Goal: Information Seeking & Learning: Learn about a topic

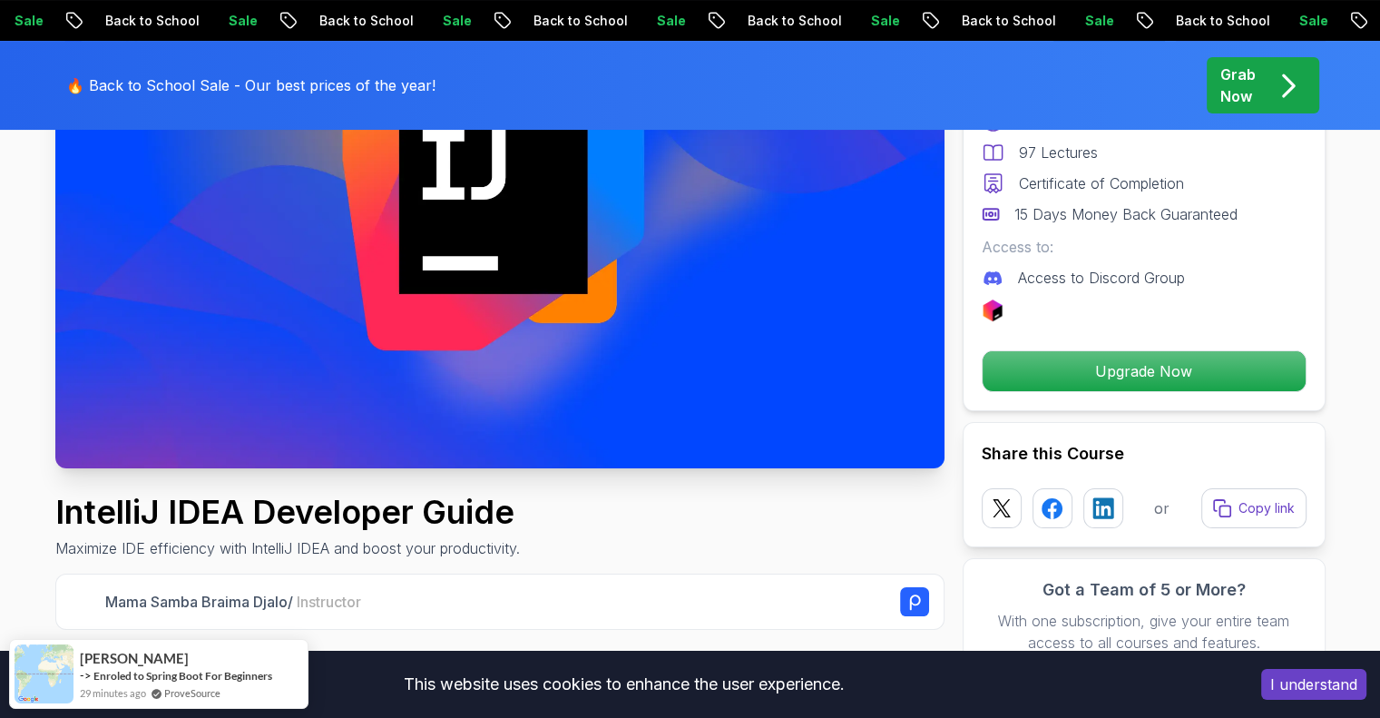
scroll to position [272, 0]
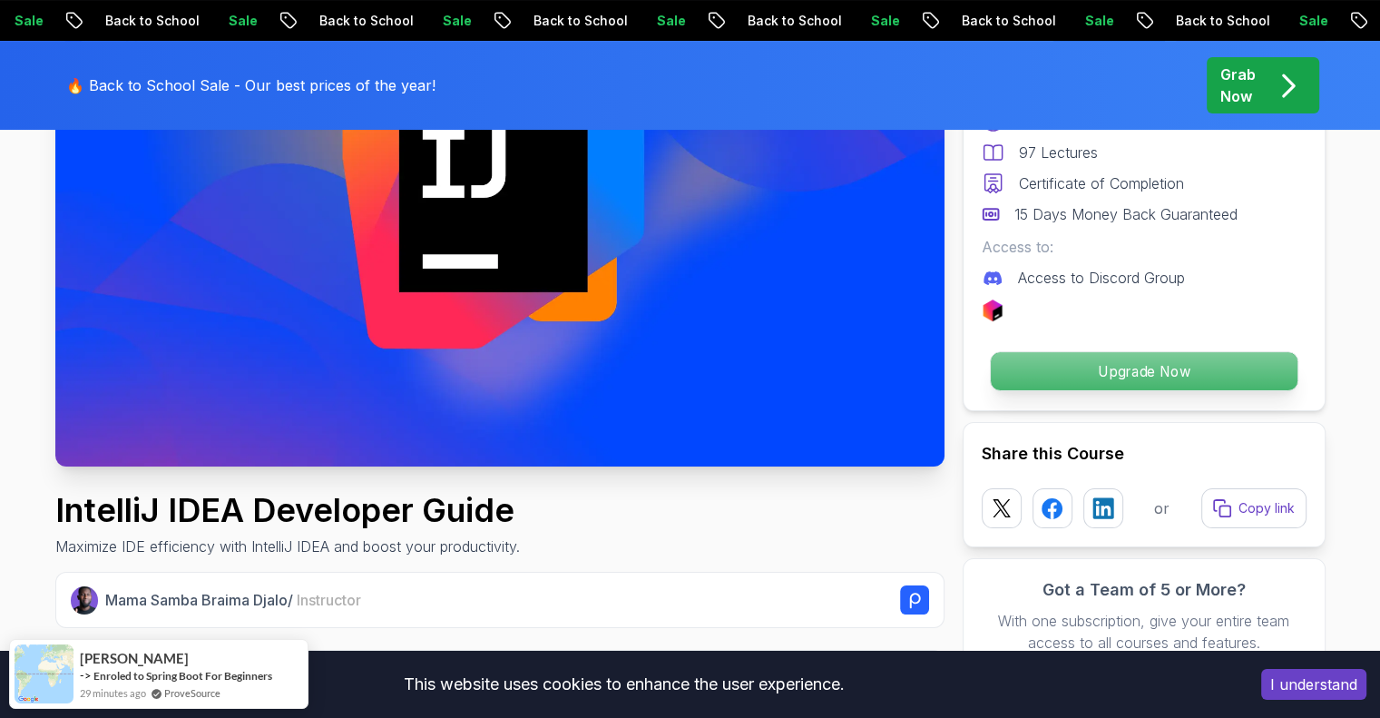
click at [1077, 373] on p "Upgrade Now" at bounding box center [1143, 371] width 307 height 38
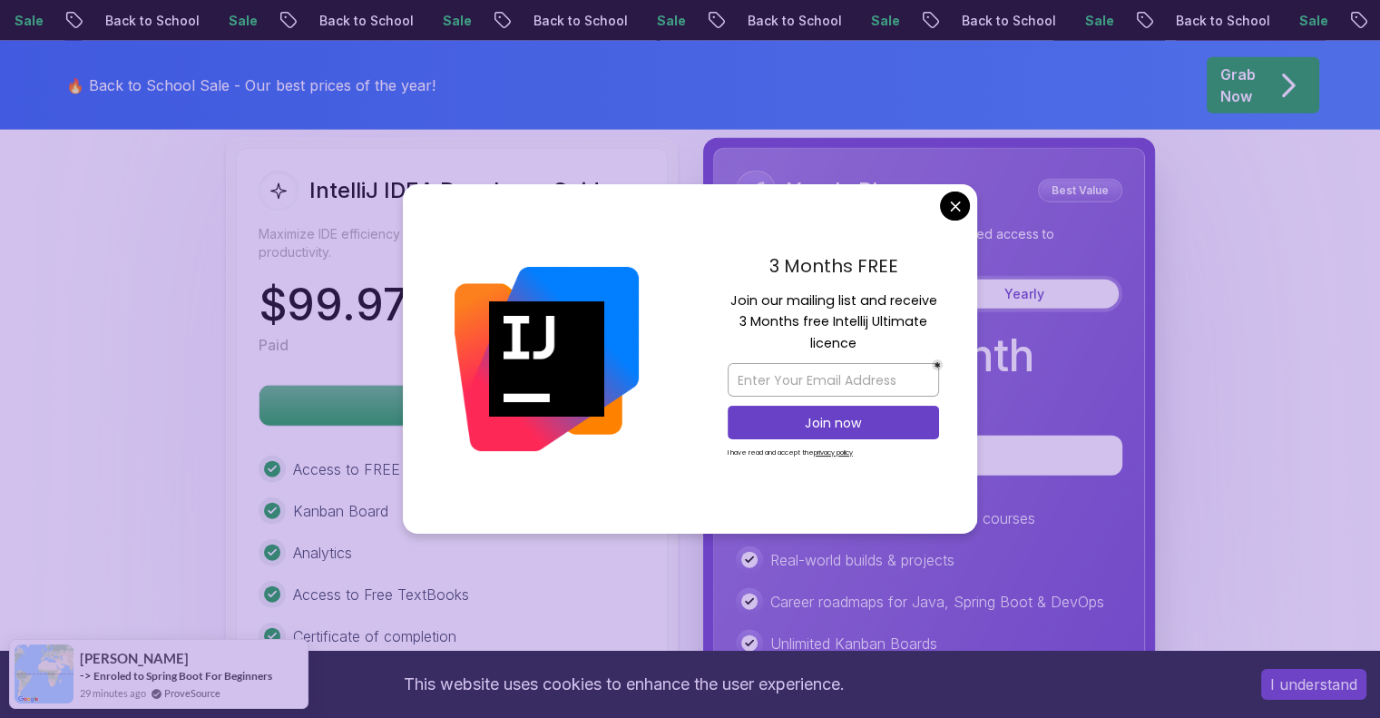
scroll to position [4428, 0]
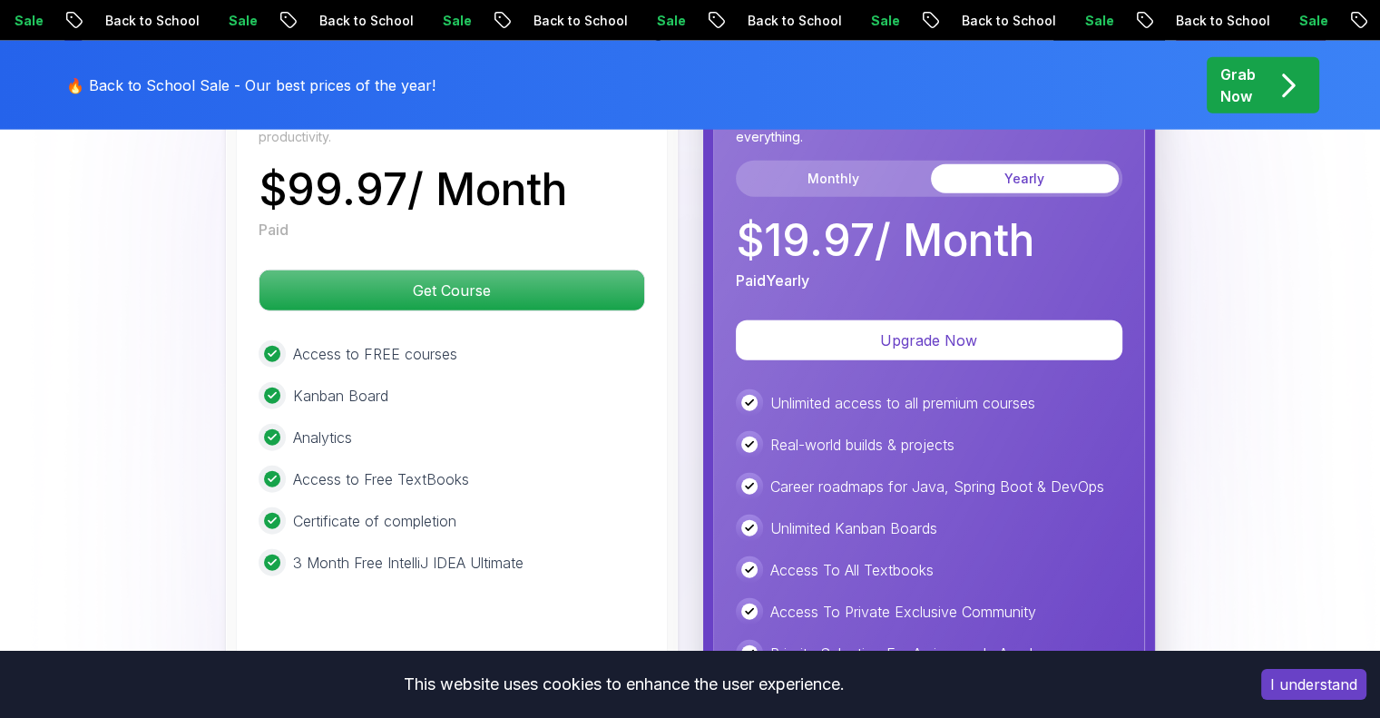
click at [531, 380] on div "Access to FREE courses Kanban Board Analytics Access to Free TextBooks Certific…" at bounding box center [452, 458] width 387 height 236
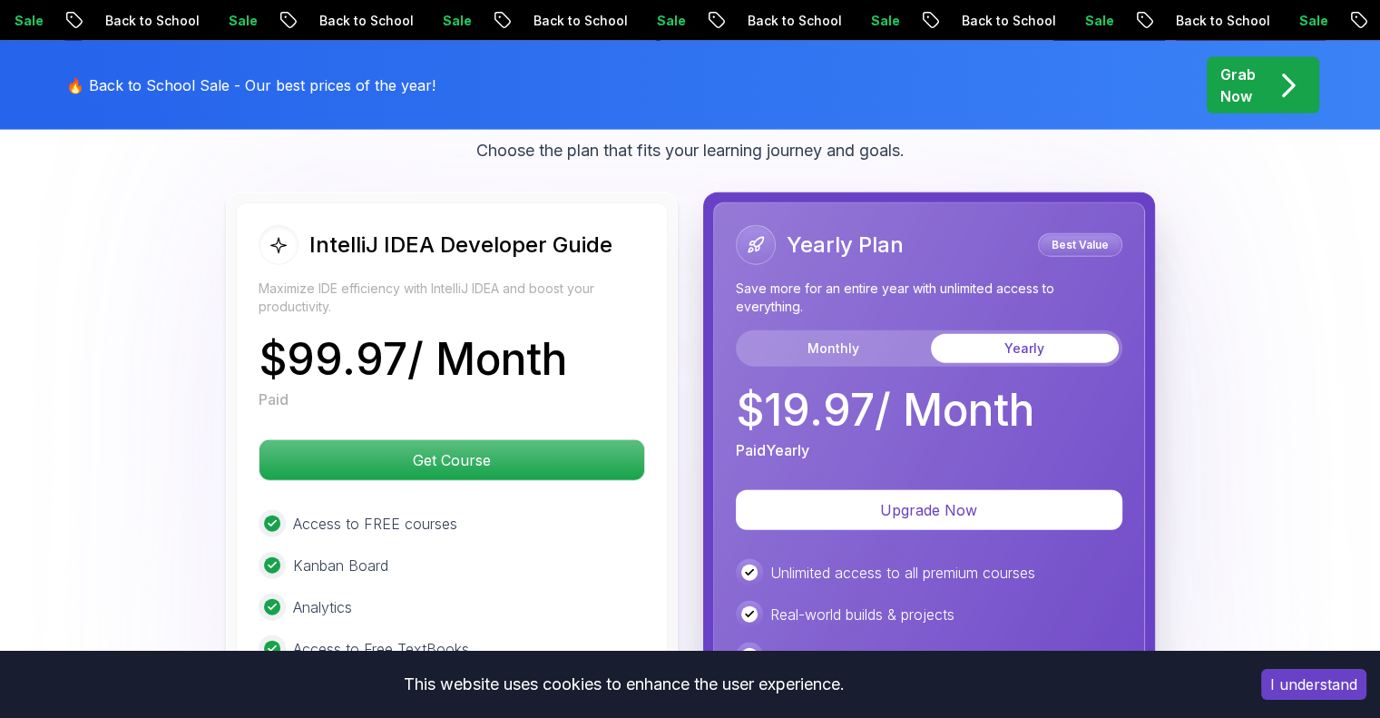
scroll to position [4247, 0]
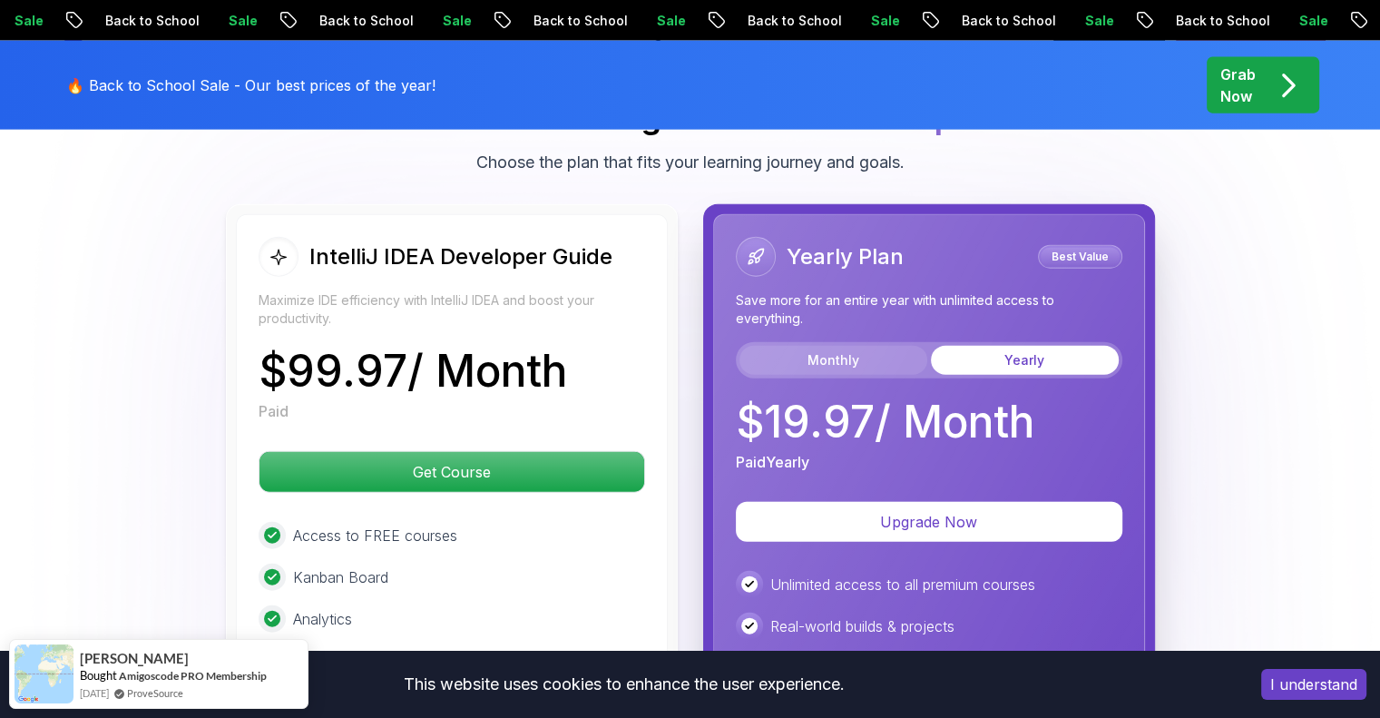
click at [850, 346] on button "Monthly" at bounding box center [834, 360] width 188 height 29
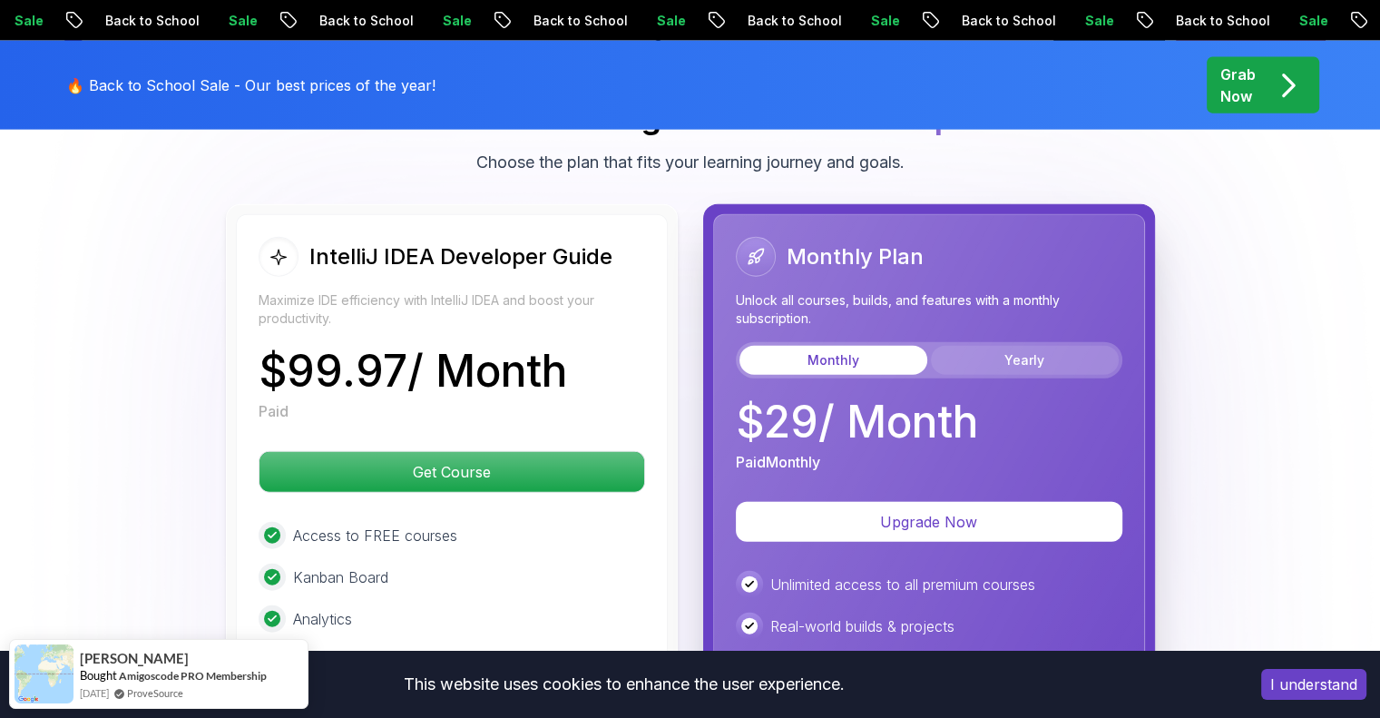
click at [982, 346] on button "Yearly" at bounding box center [1025, 360] width 188 height 29
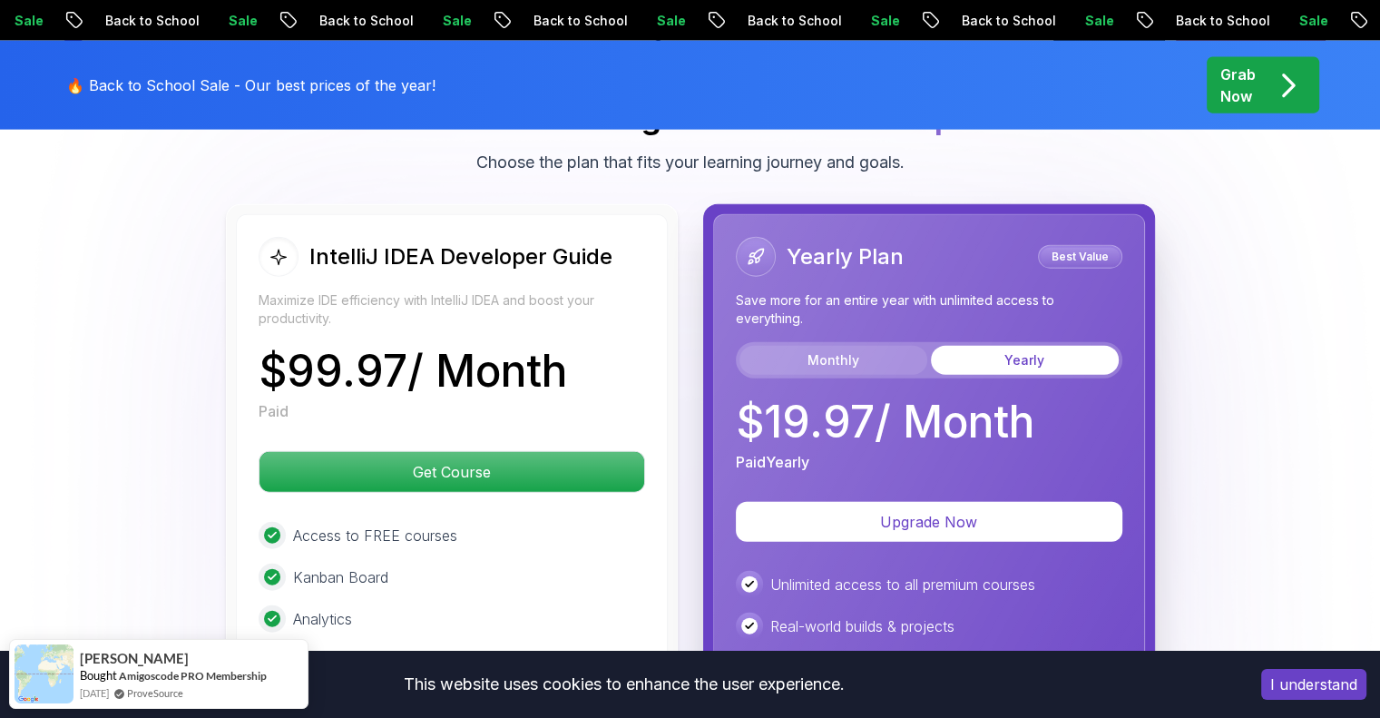
click at [866, 346] on button "Monthly" at bounding box center [834, 360] width 188 height 29
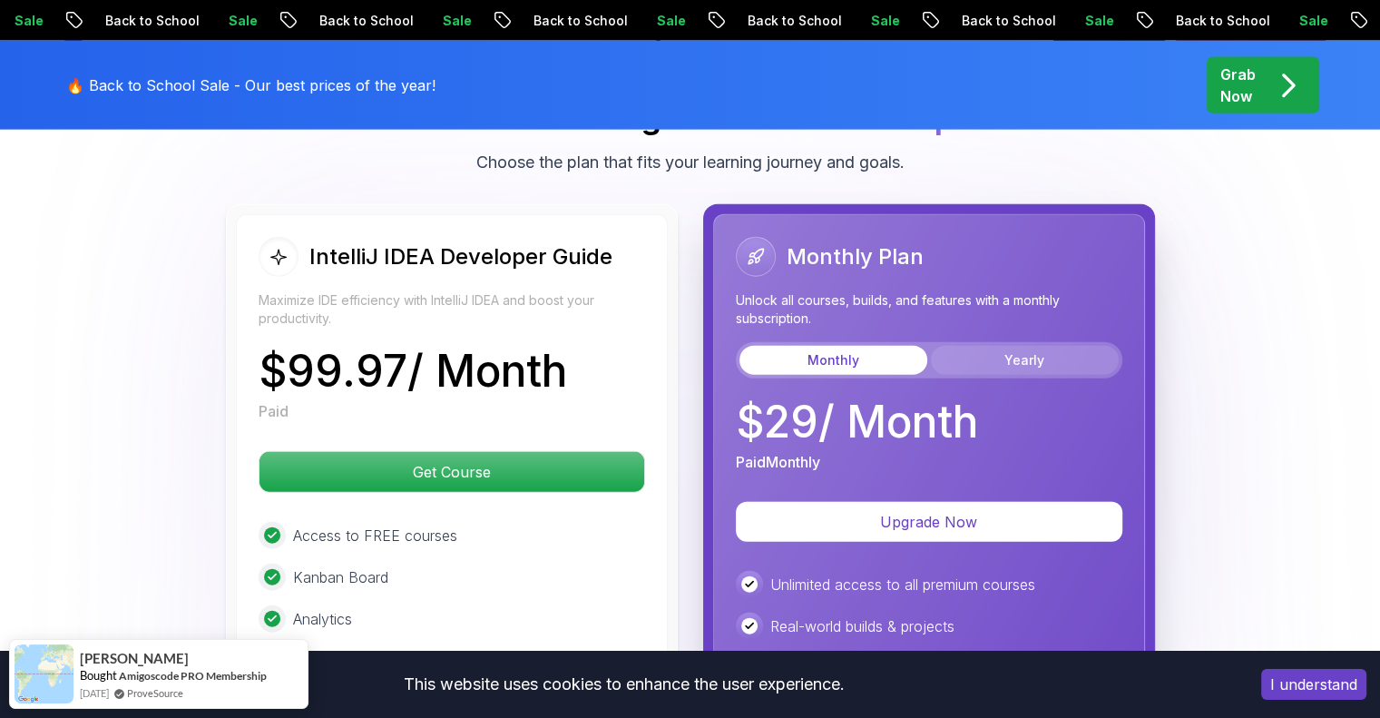
click at [973, 346] on button "Yearly" at bounding box center [1025, 360] width 188 height 29
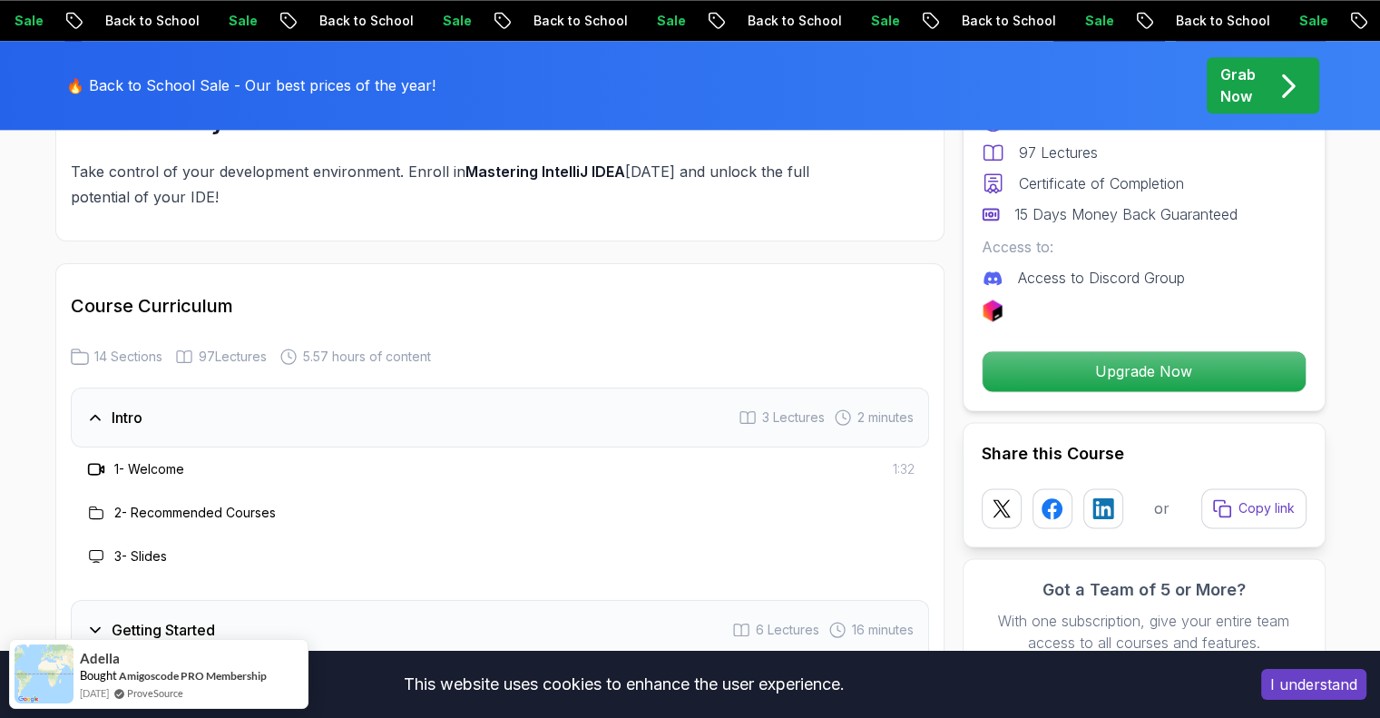
scroll to position [2431, 0]
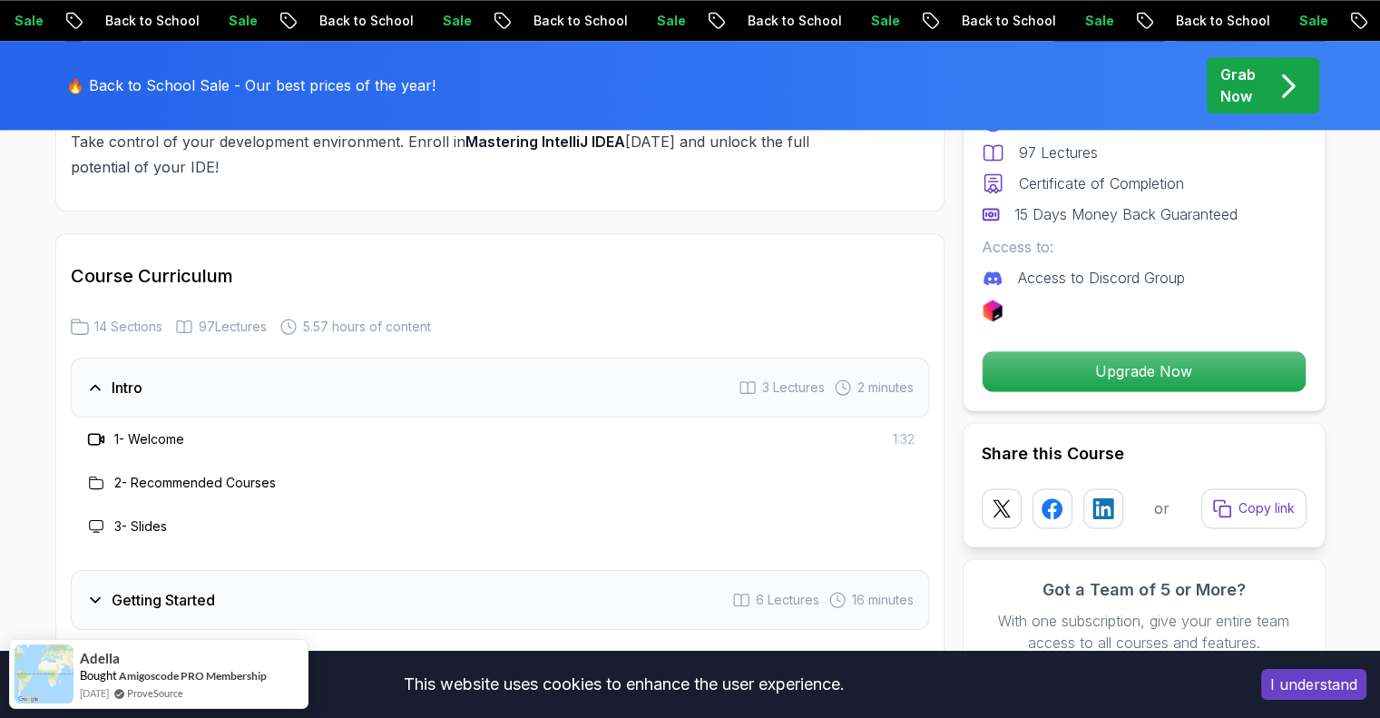
click at [162, 430] on h3 "1 - Welcome" at bounding box center [149, 439] width 70 height 18
click at [99, 434] on icon at bounding box center [94, 439] width 12 height 11
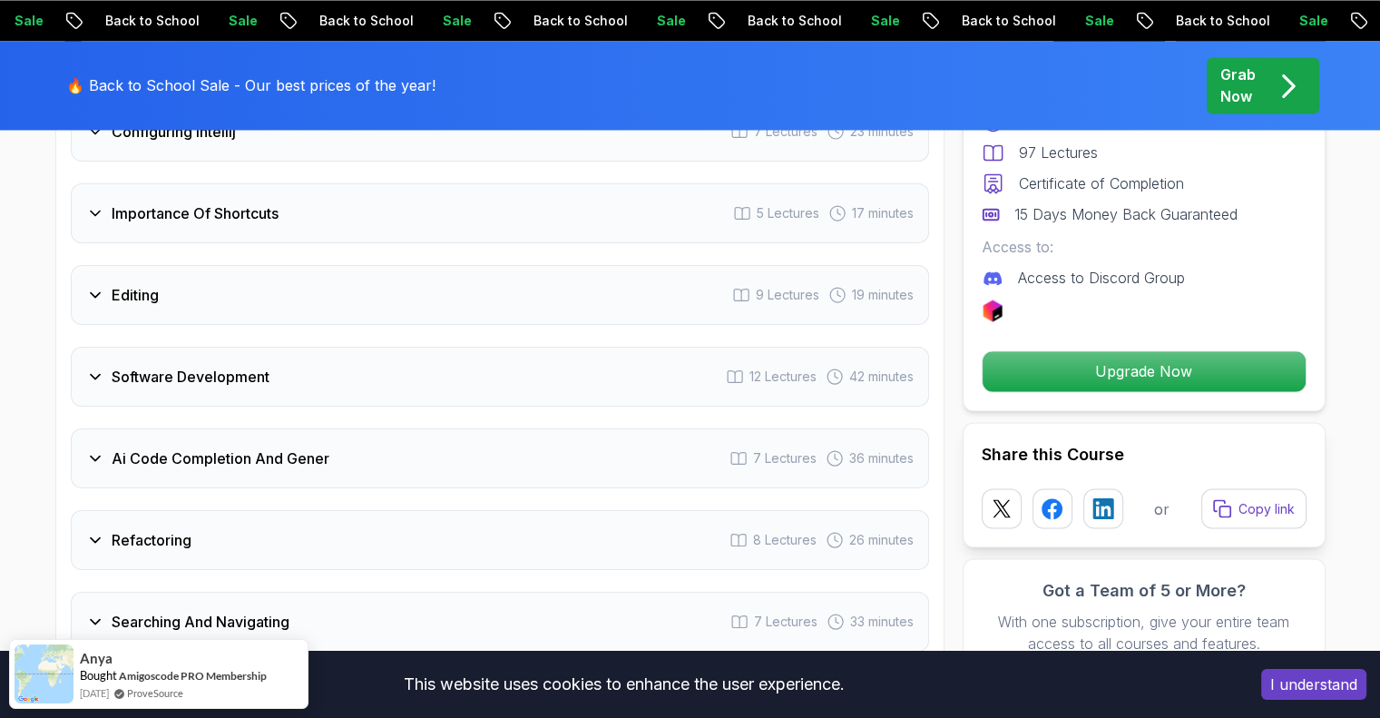
scroll to position [3067, 0]
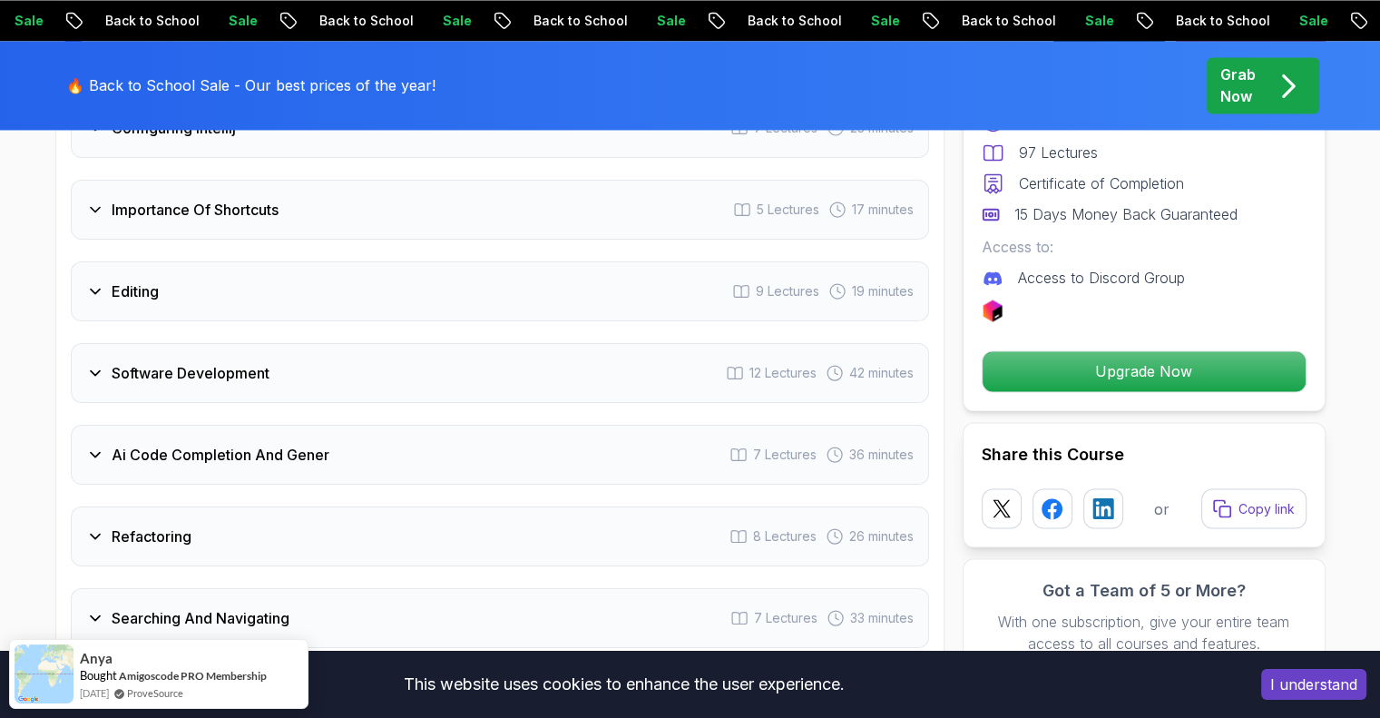
click at [214, 362] on h3 "Software Development" at bounding box center [191, 373] width 158 height 22
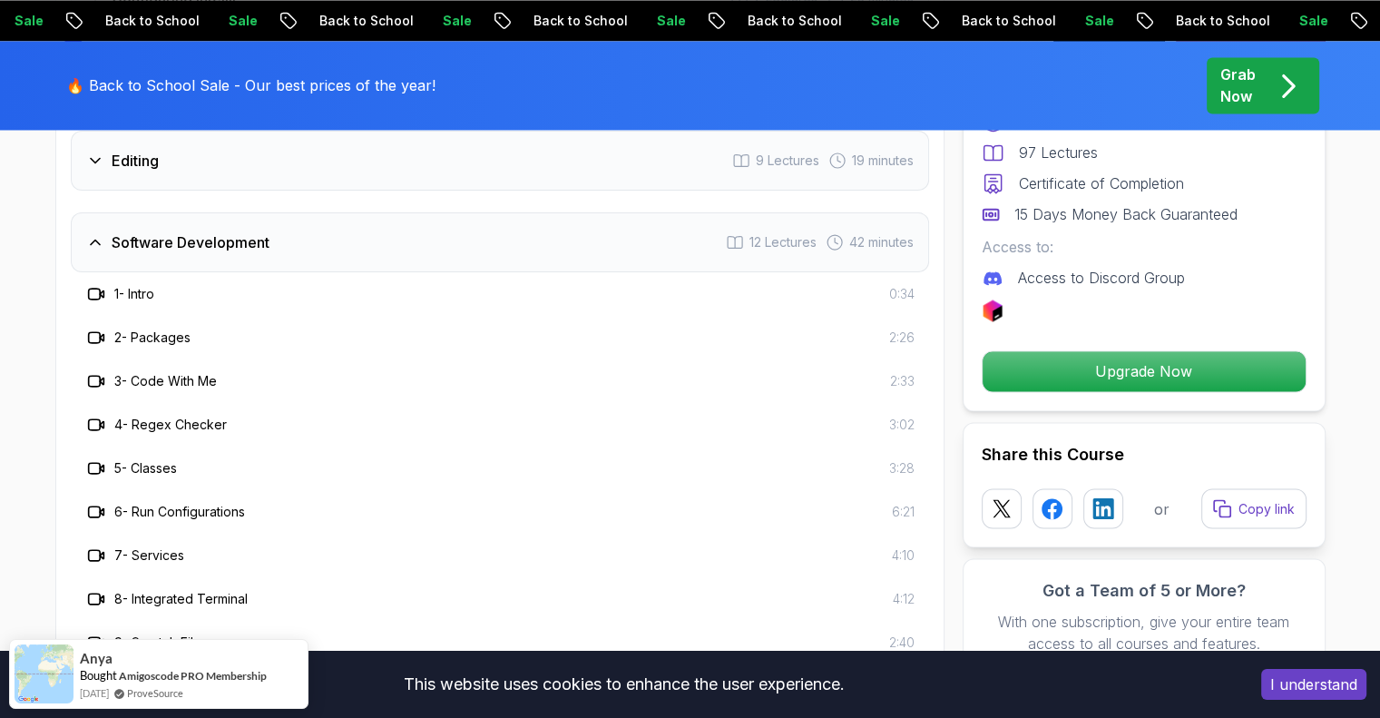
scroll to position [2936, 0]
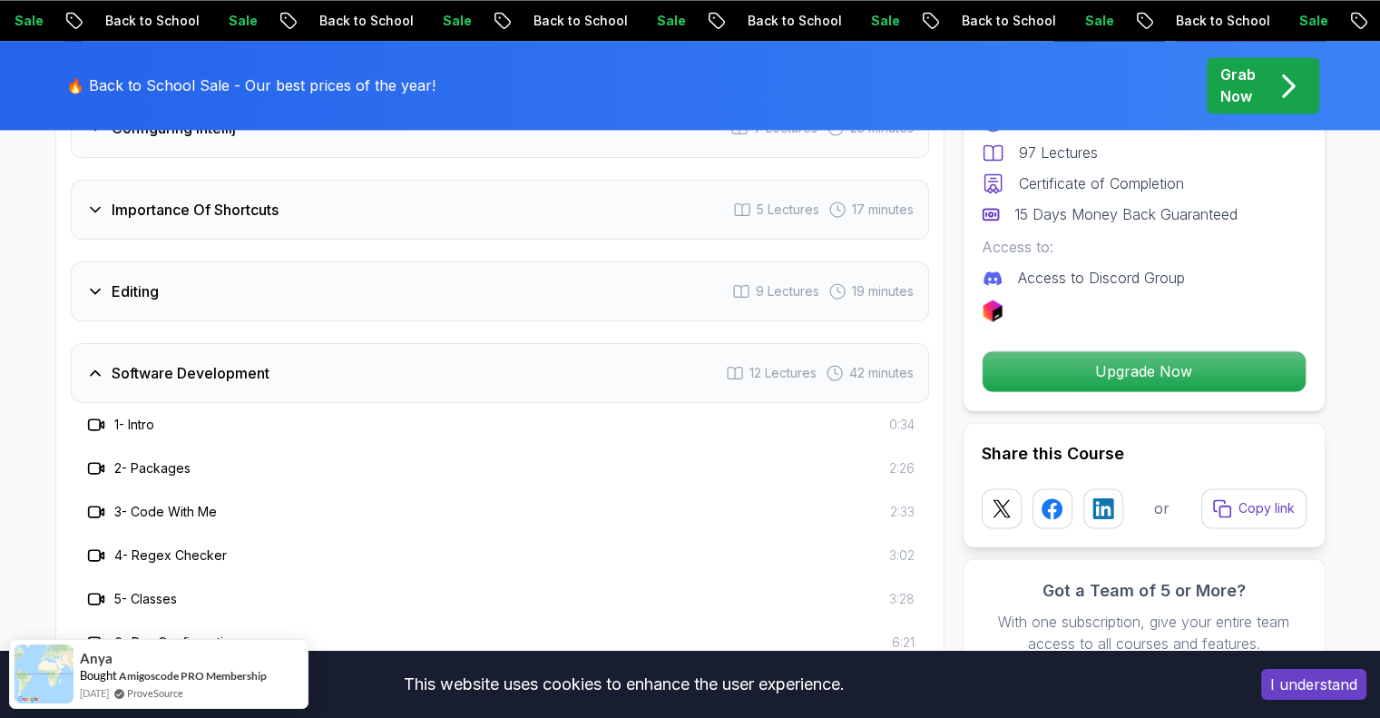
drag, startPoint x: 149, startPoint y: 398, endPoint x: 294, endPoint y: 408, distance: 145.6
click at [149, 416] on h3 "1 - Intro" at bounding box center [134, 425] width 40 height 18
click at [867, 414] on div "1 - Intro 0:34" at bounding box center [500, 425] width 830 height 22
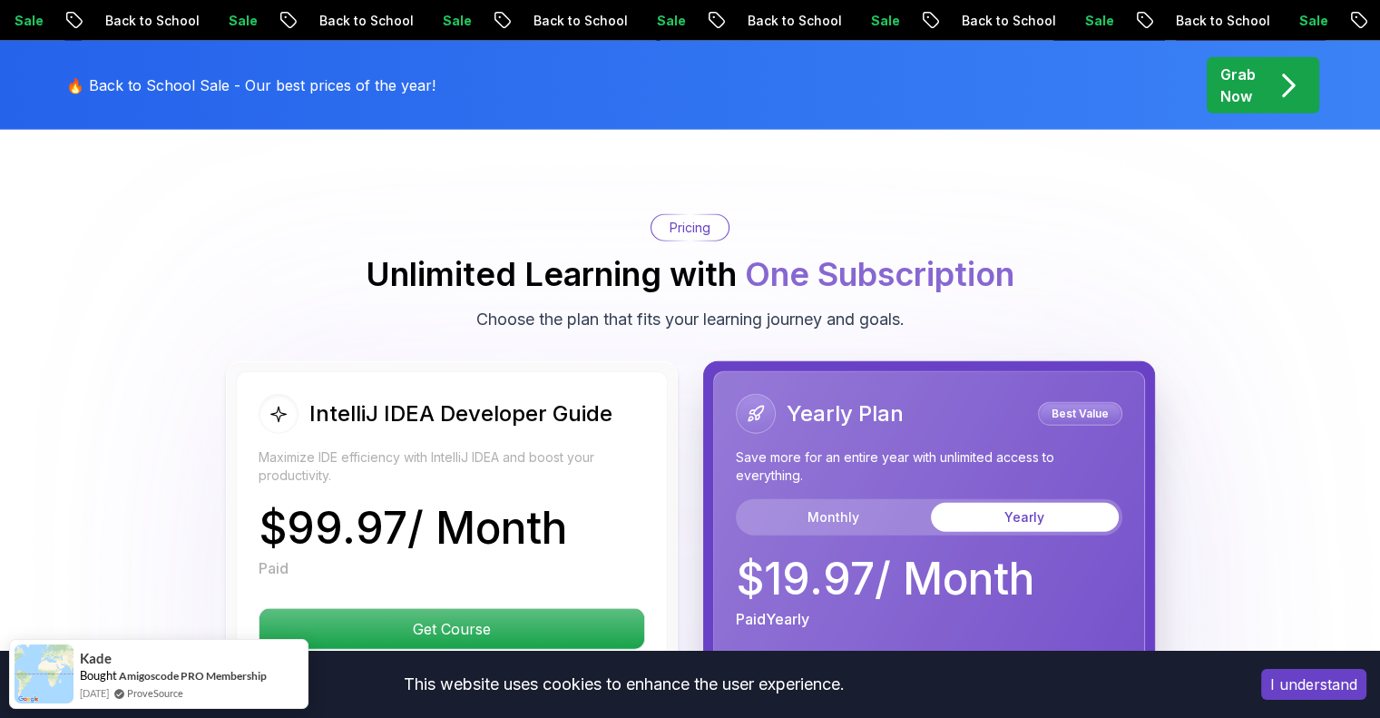
scroll to position [4479, 0]
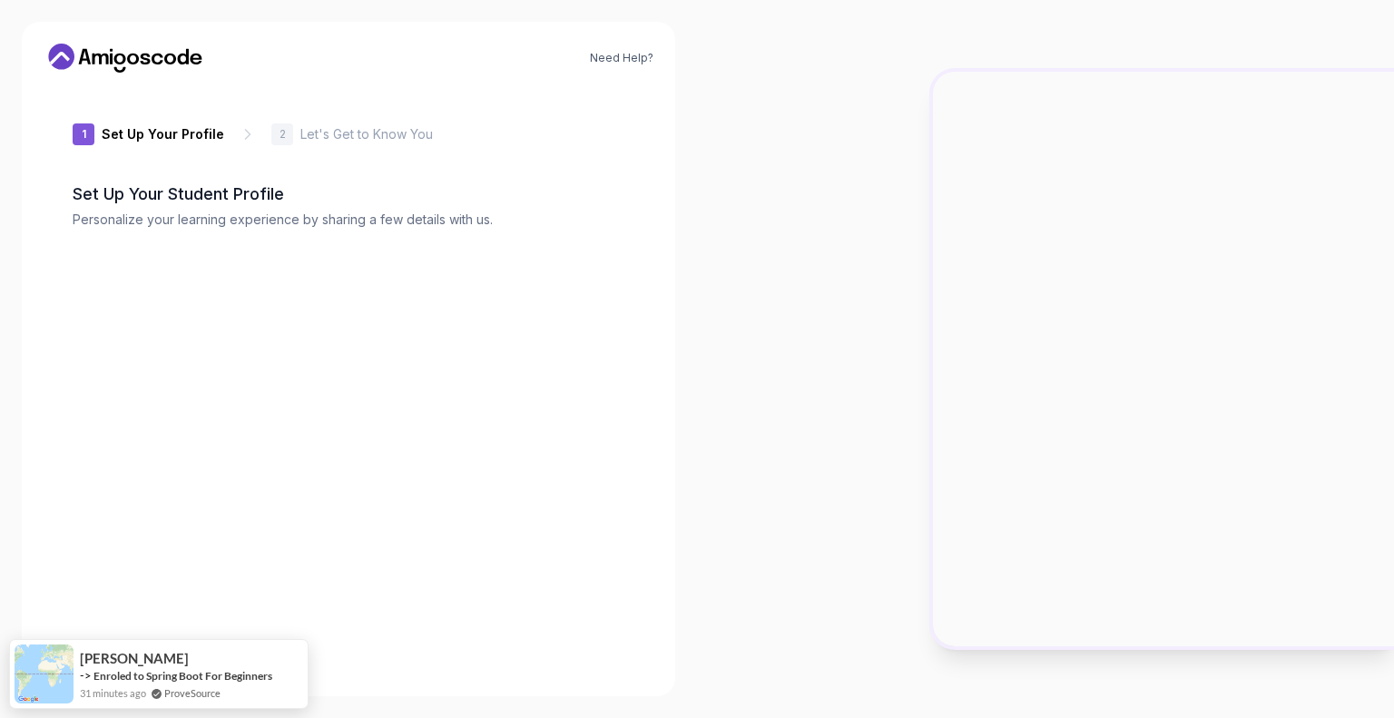
type input "proudotter609be"
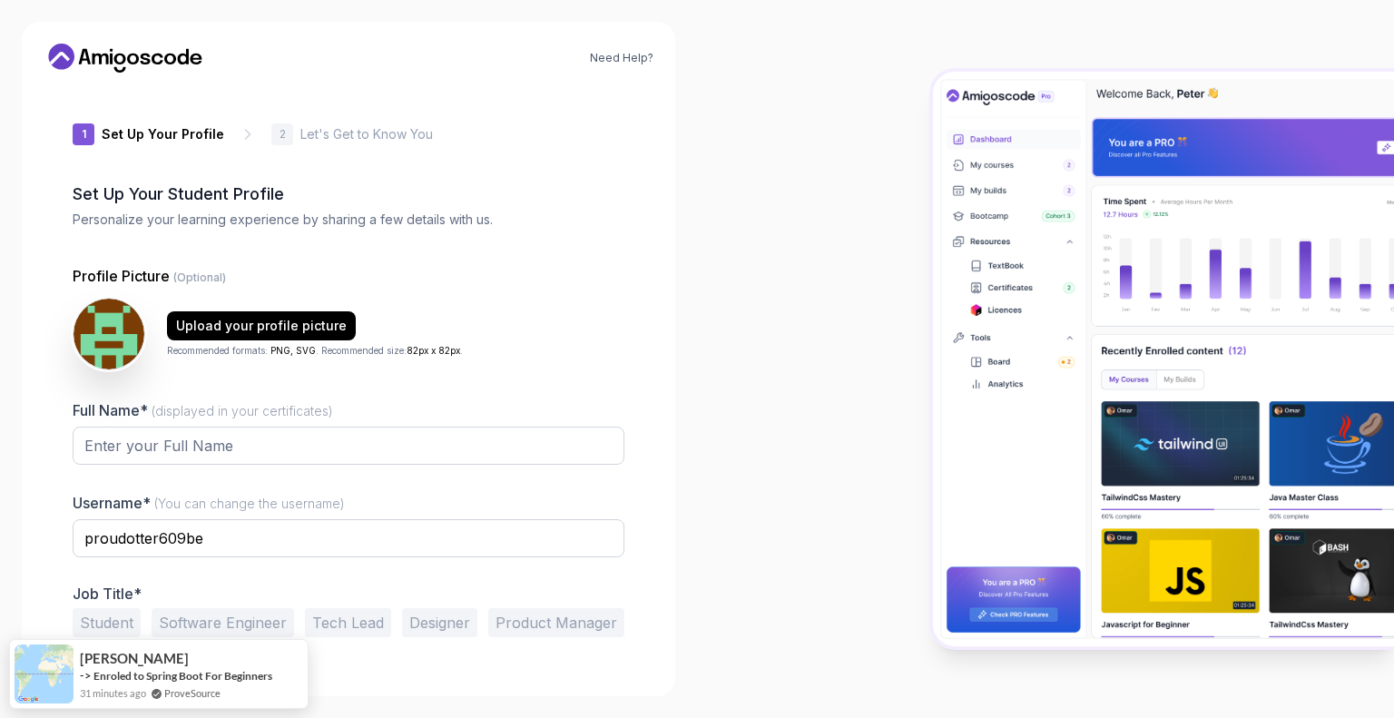
click at [827, 309] on div at bounding box center [1045, 359] width 697 height 718
click at [444, 435] on input "Full Name* (displayed in your certificates)" at bounding box center [349, 446] width 552 height 38
click at [100, 333] on img at bounding box center [109, 334] width 74 height 74
click at [201, 319] on div "Upload your profile picture" at bounding box center [261, 326] width 171 height 18
click at [301, 322] on div "Upload your profile picture" at bounding box center [261, 326] width 171 height 18
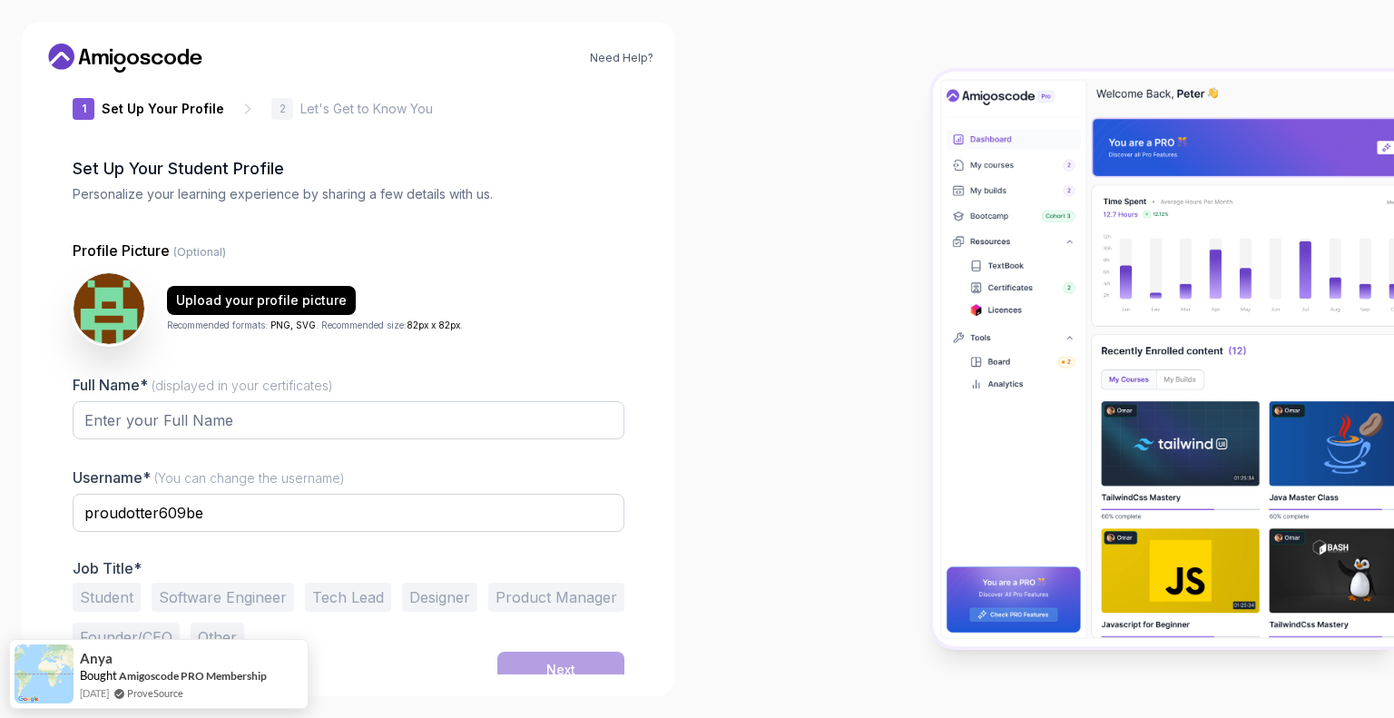
scroll to position [38, 0]
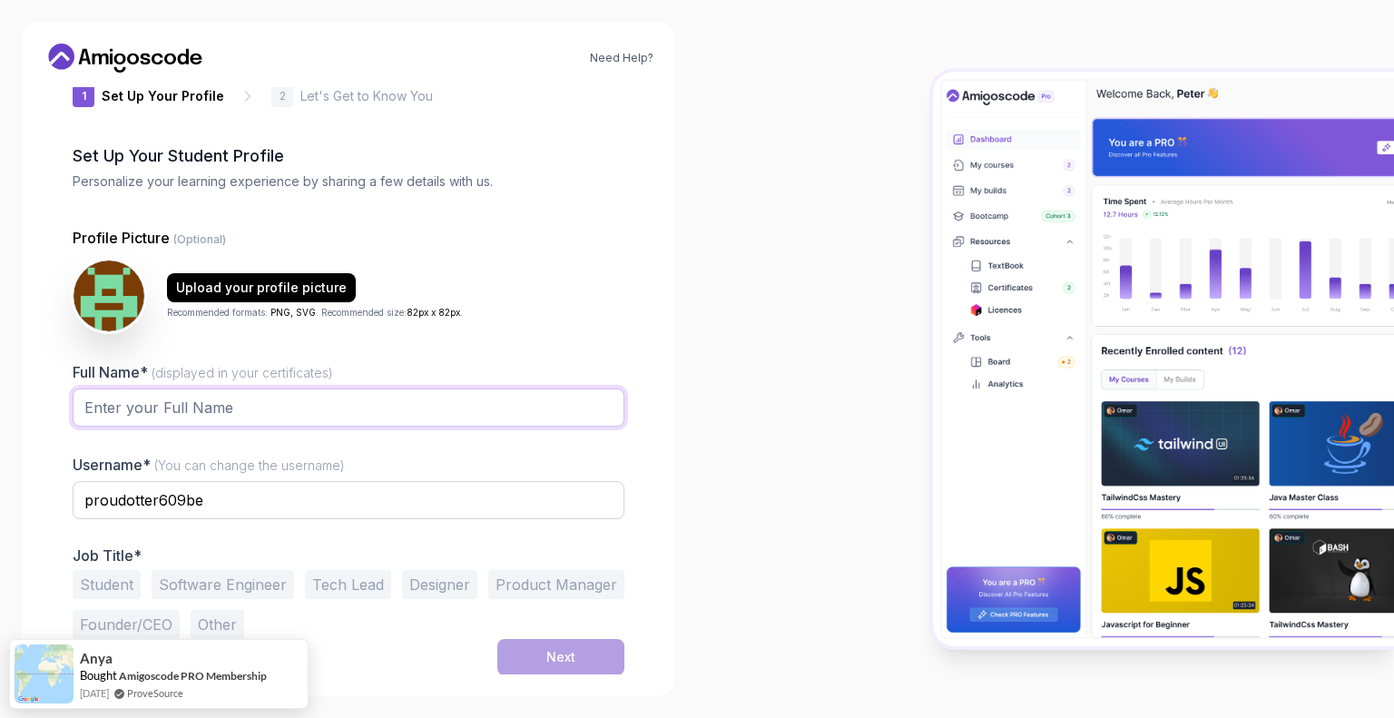
click at [345, 403] on input "Full Name* (displayed in your certificates)" at bounding box center [349, 407] width 552 height 38
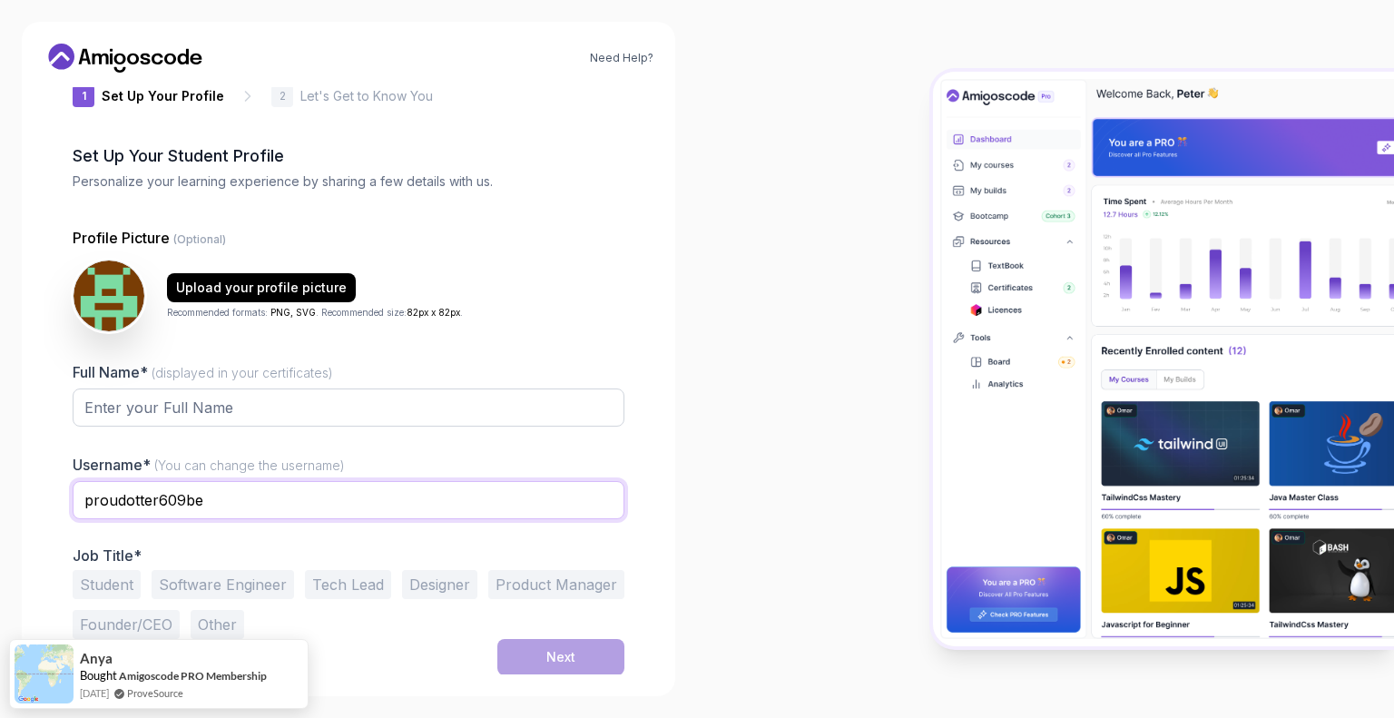
click at [376, 500] on input "proudotter609be" at bounding box center [349, 500] width 552 height 38
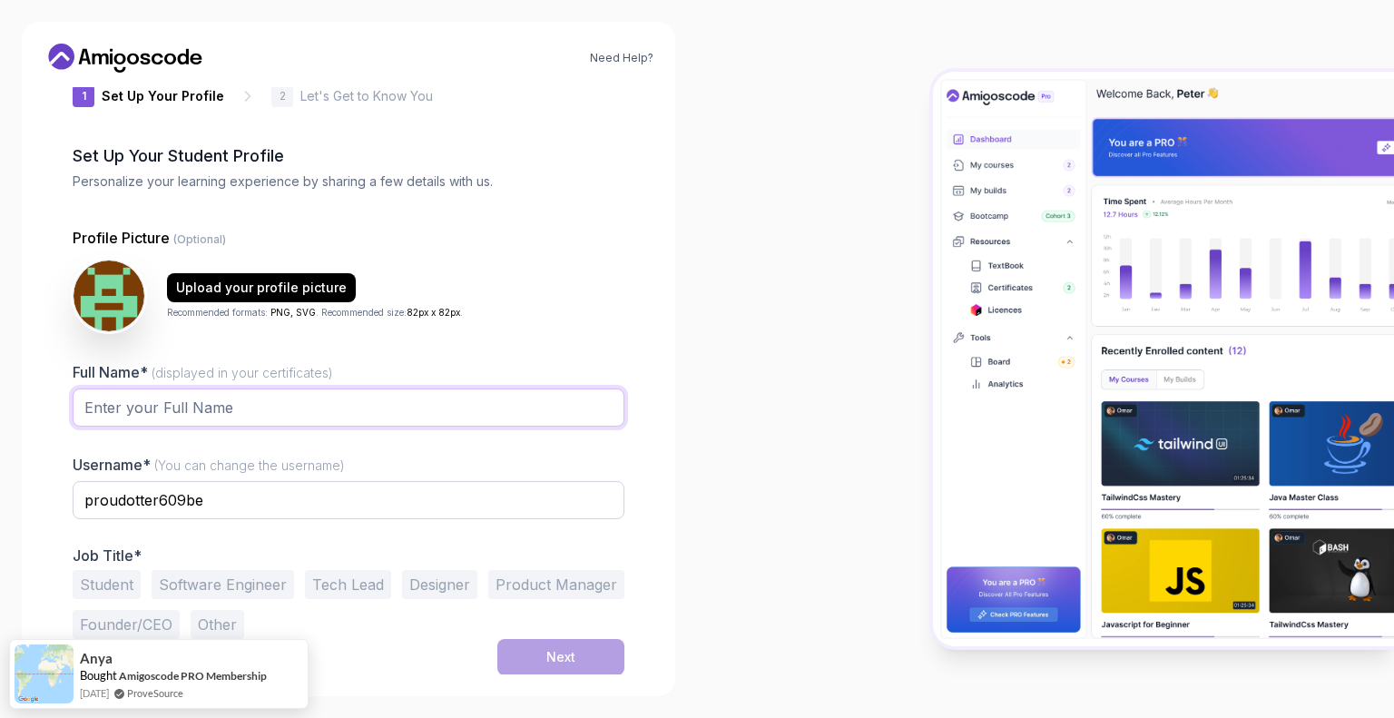
click at [320, 410] on input "Full Name* (displayed in your certificates)" at bounding box center [349, 407] width 552 height 38
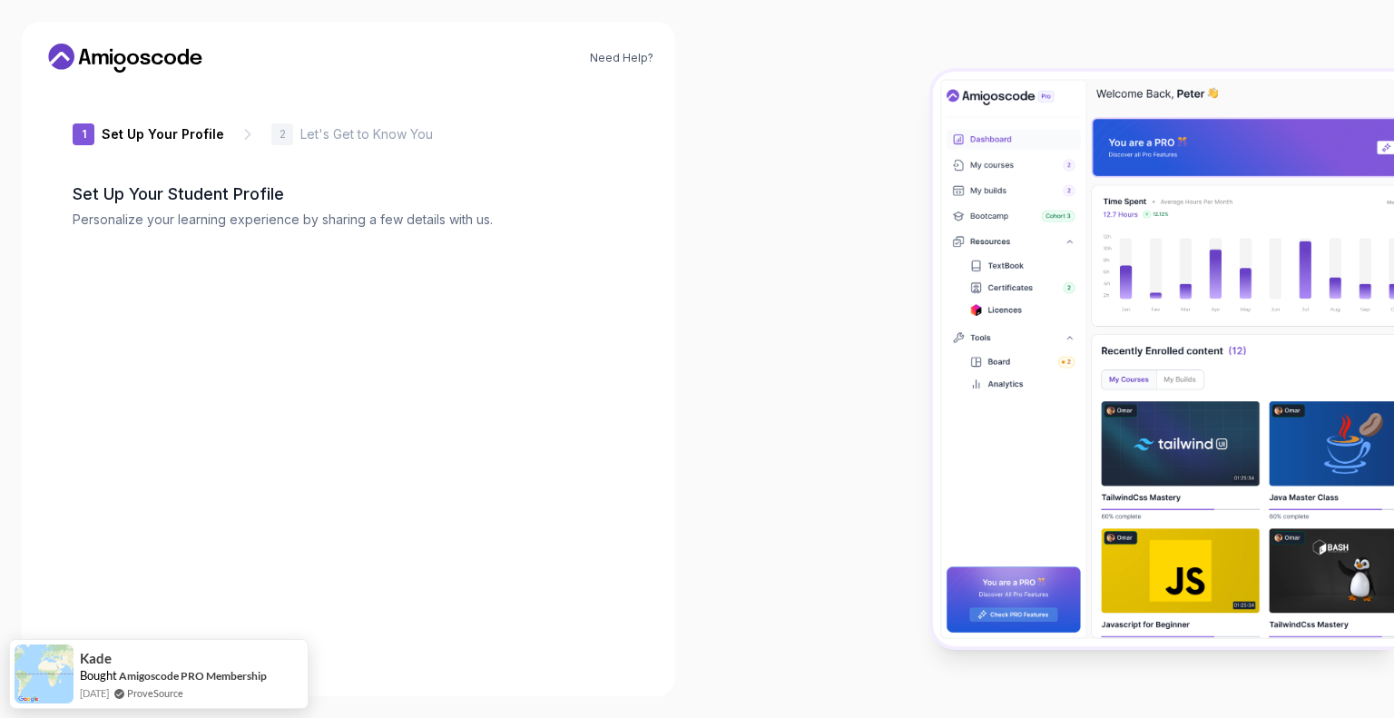
type input "keenwolf07a27"
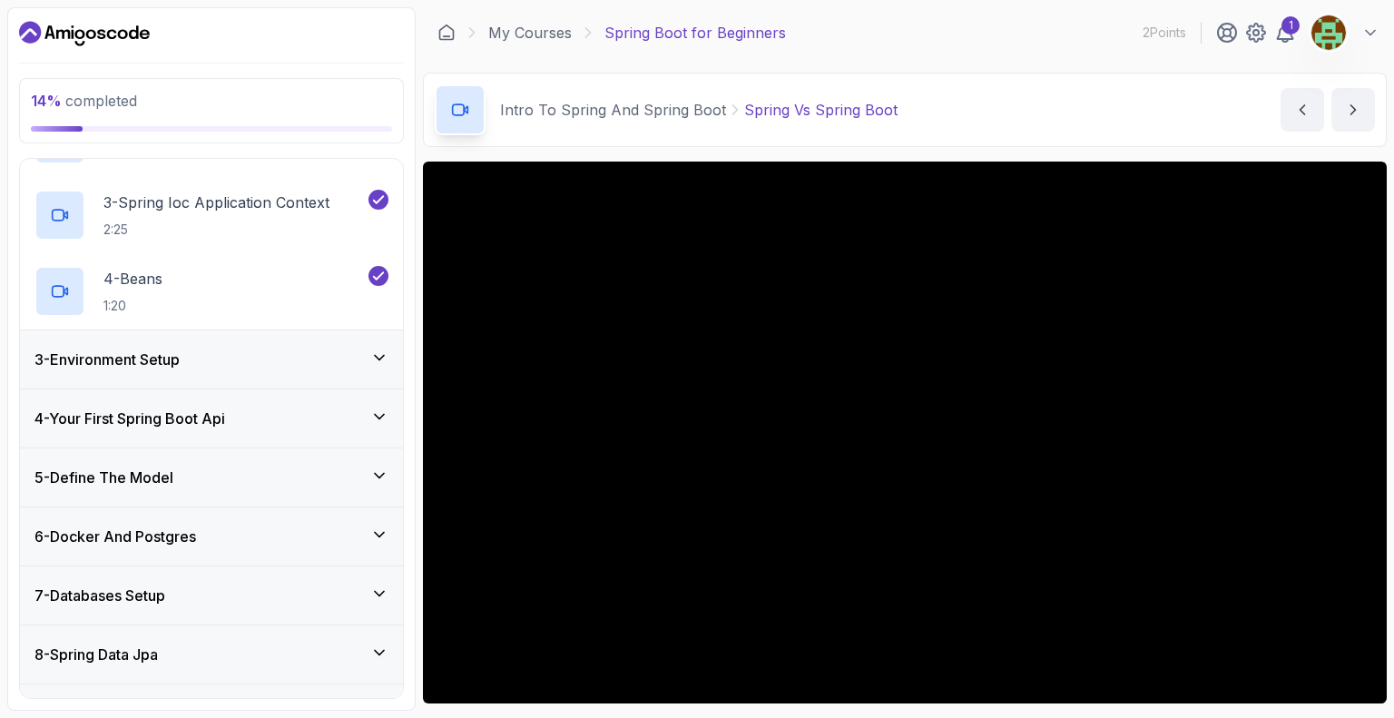
scroll to position [272, 0]
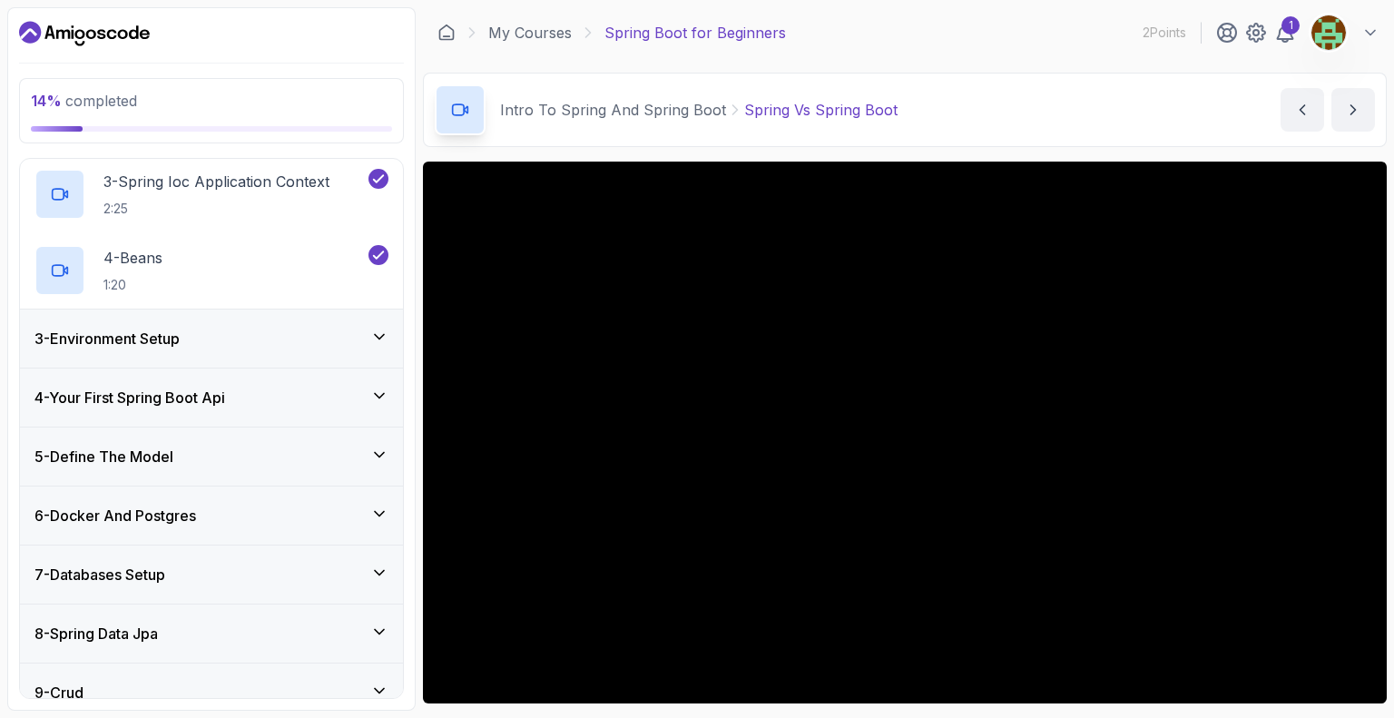
click at [285, 334] on div "3 - Environment Setup" at bounding box center [211, 339] width 354 height 22
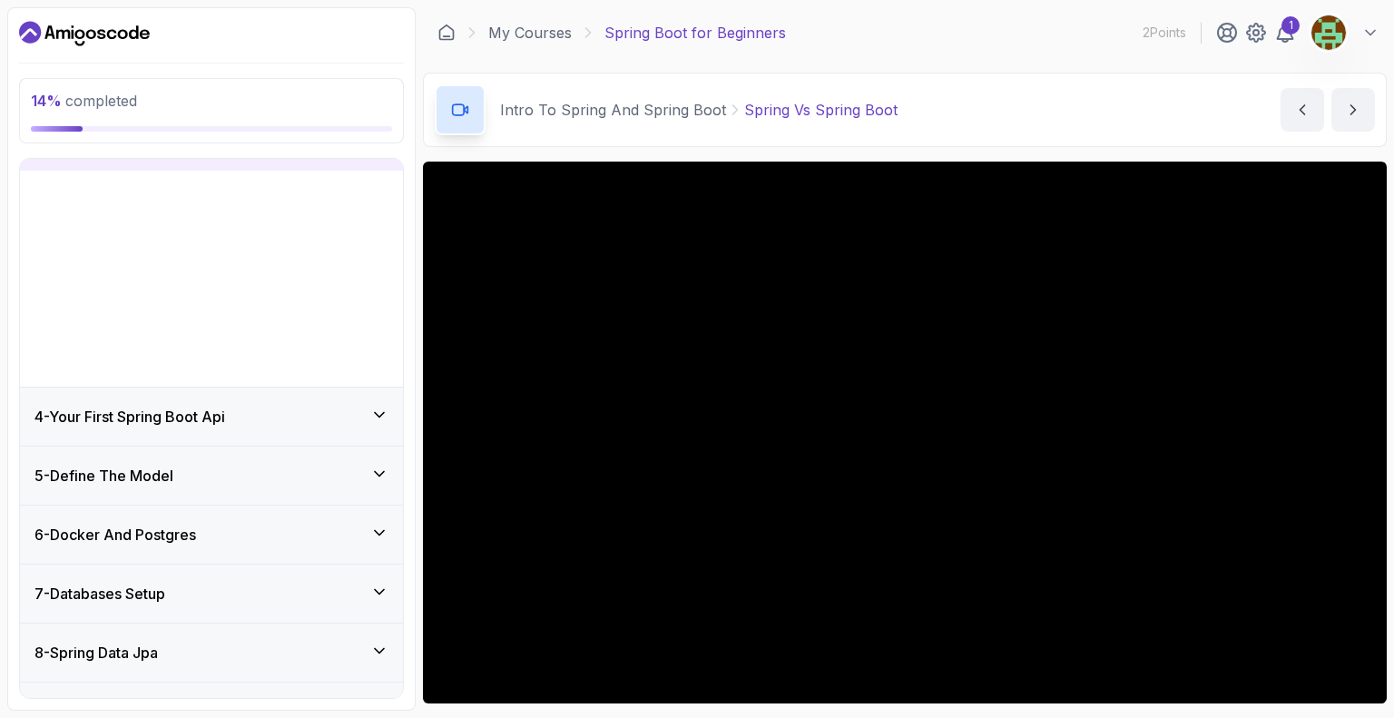
scroll to position [163, 0]
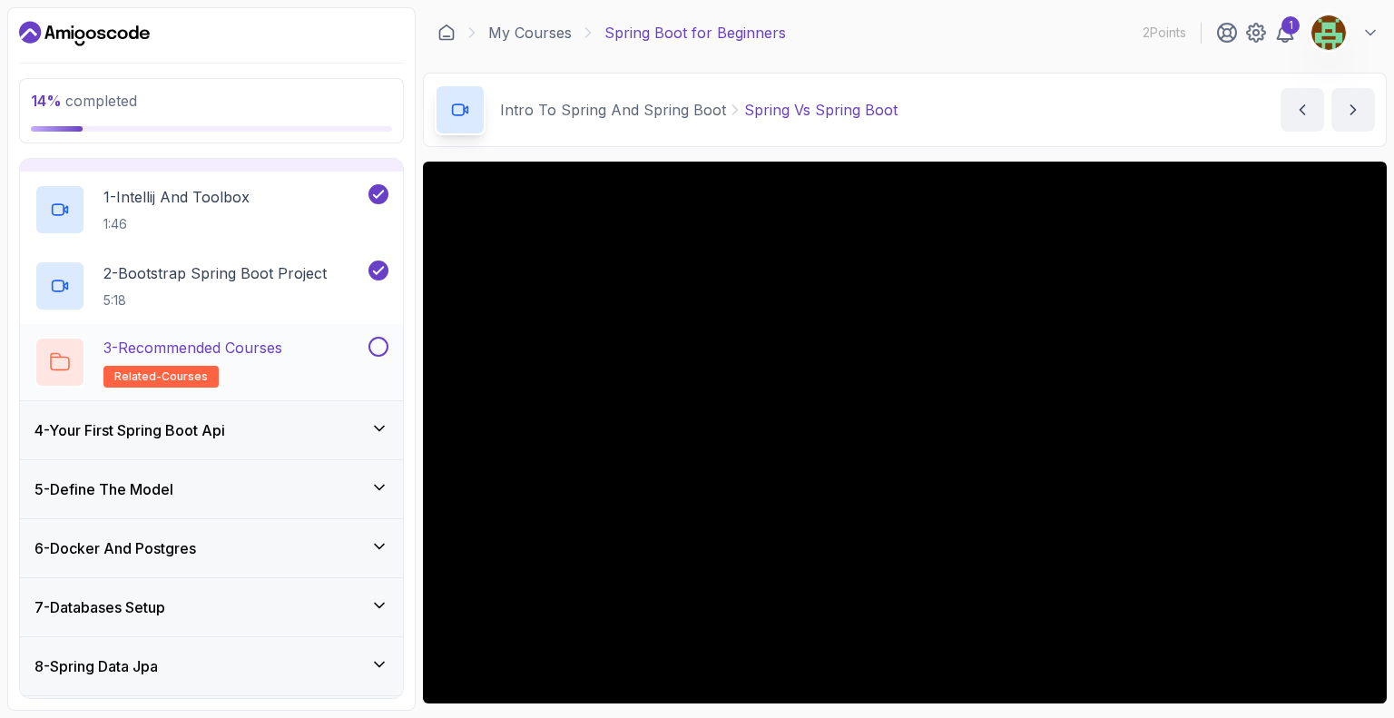
click at [382, 354] on div at bounding box center [377, 347] width 24 height 20
click at [272, 349] on p "3 - Recommended Courses" at bounding box center [192, 348] width 179 height 22
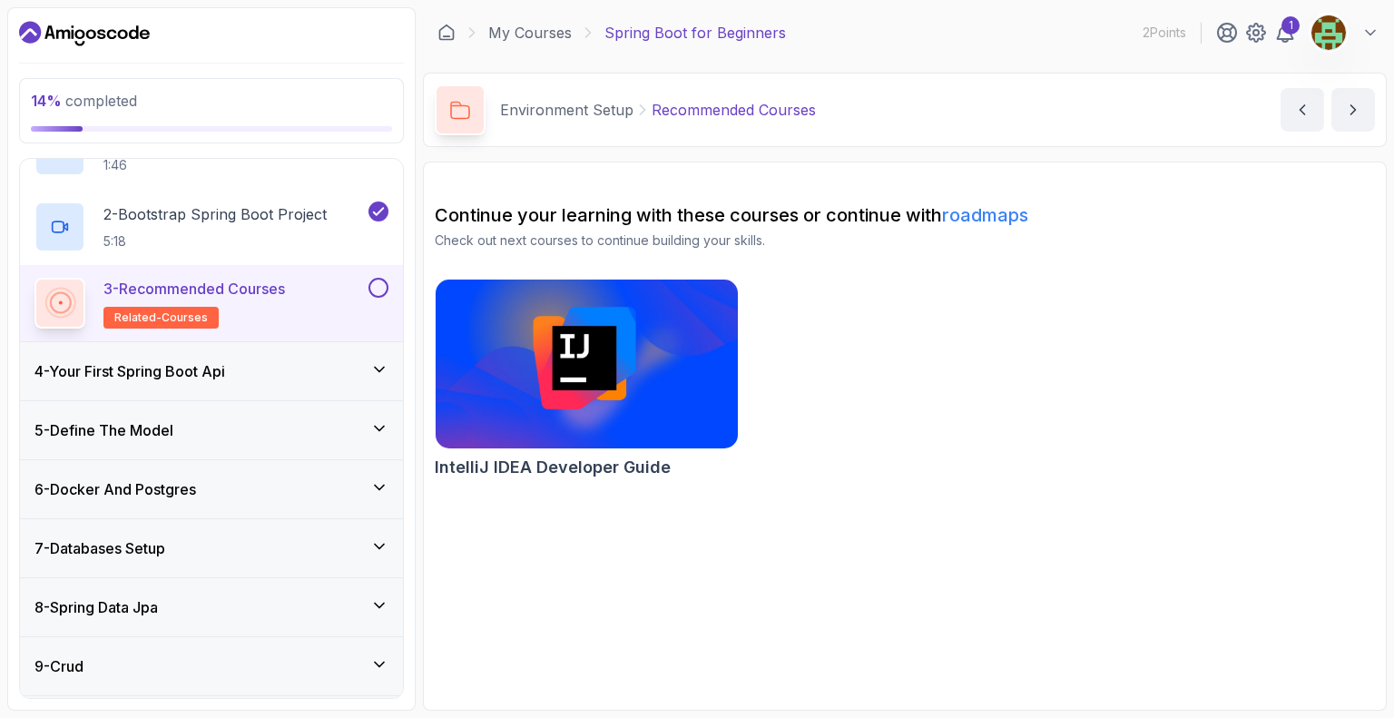
scroll to position [211, 0]
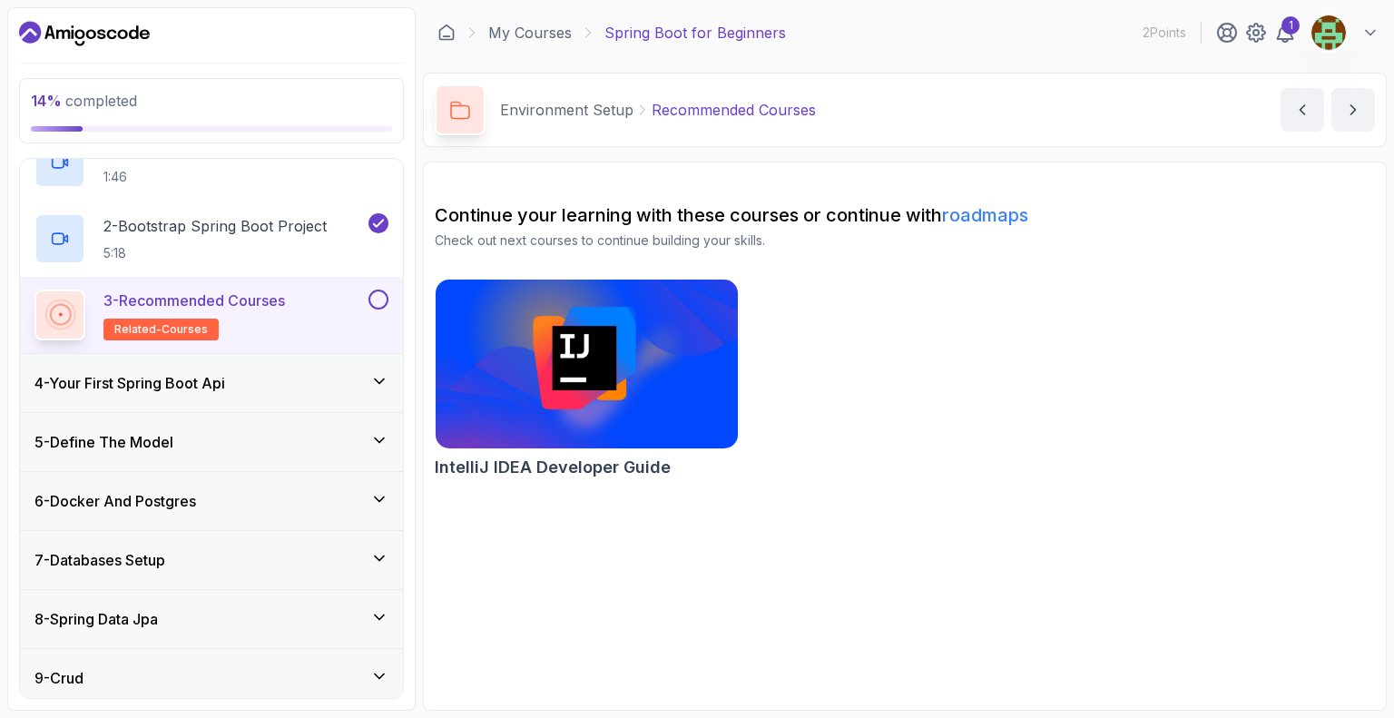
click at [383, 295] on button at bounding box center [378, 300] width 20 height 20
click at [196, 324] on span "related-courses" at bounding box center [160, 329] width 93 height 15
click at [278, 315] on h2 "3 - Recommended Courses related-courses" at bounding box center [194, 315] width 182 height 51
click at [1362, 112] on button "next content" at bounding box center [1353, 110] width 44 height 44
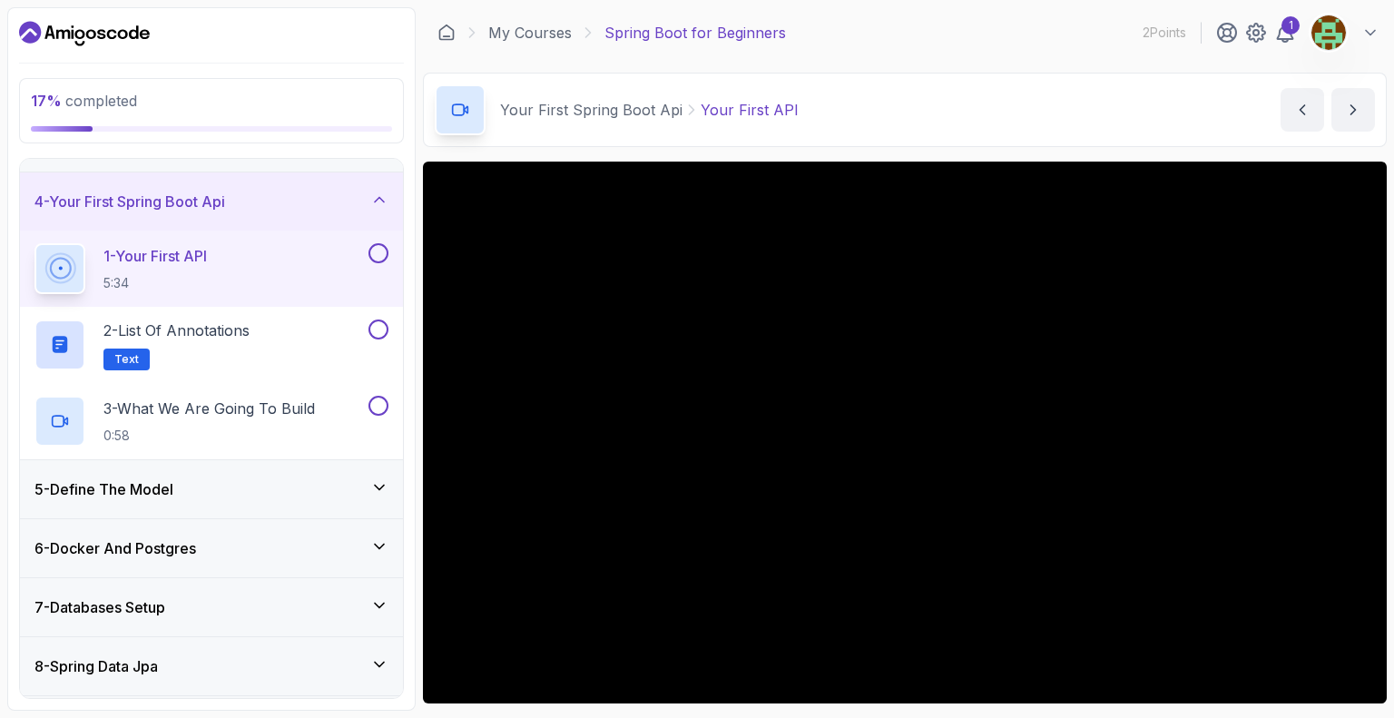
scroll to position [91, 0]
